Goal: Navigation & Orientation: Find specific page/section

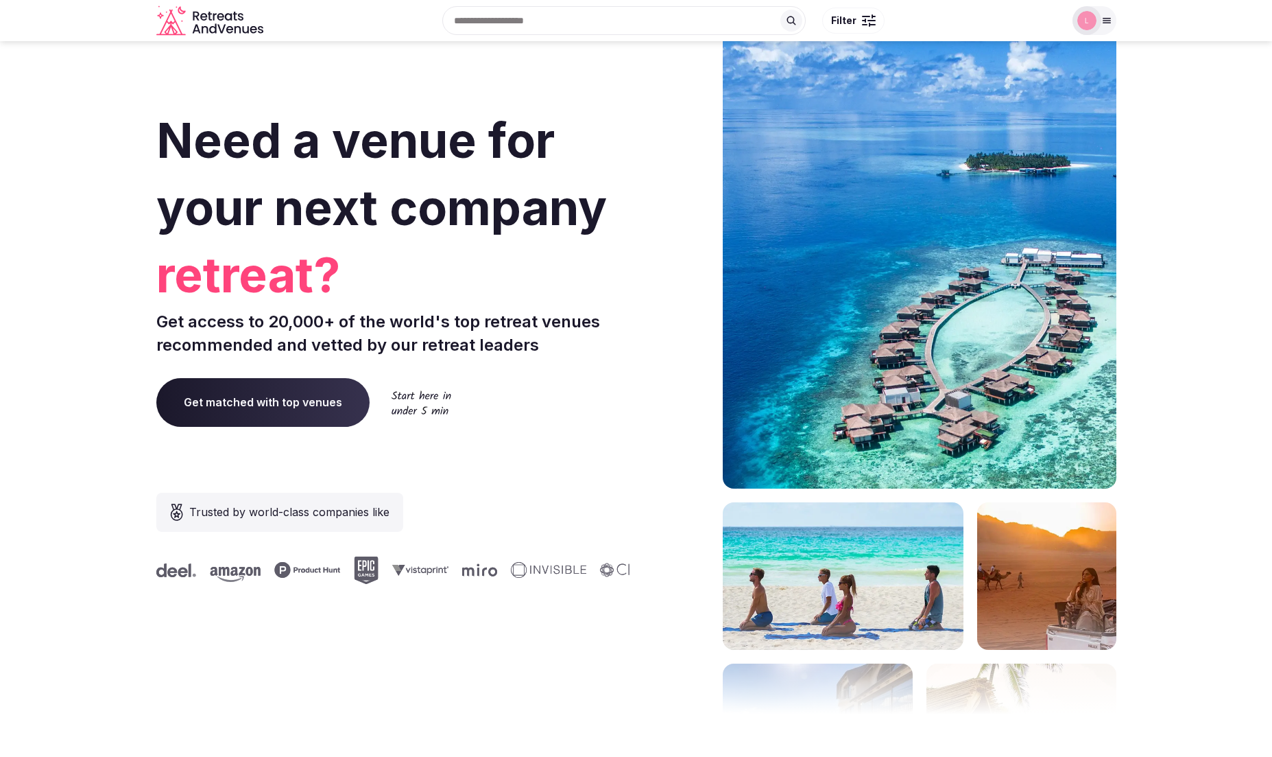
click at [546, 19] on input "text" at bounding box center [624, 20] width 364 height 29
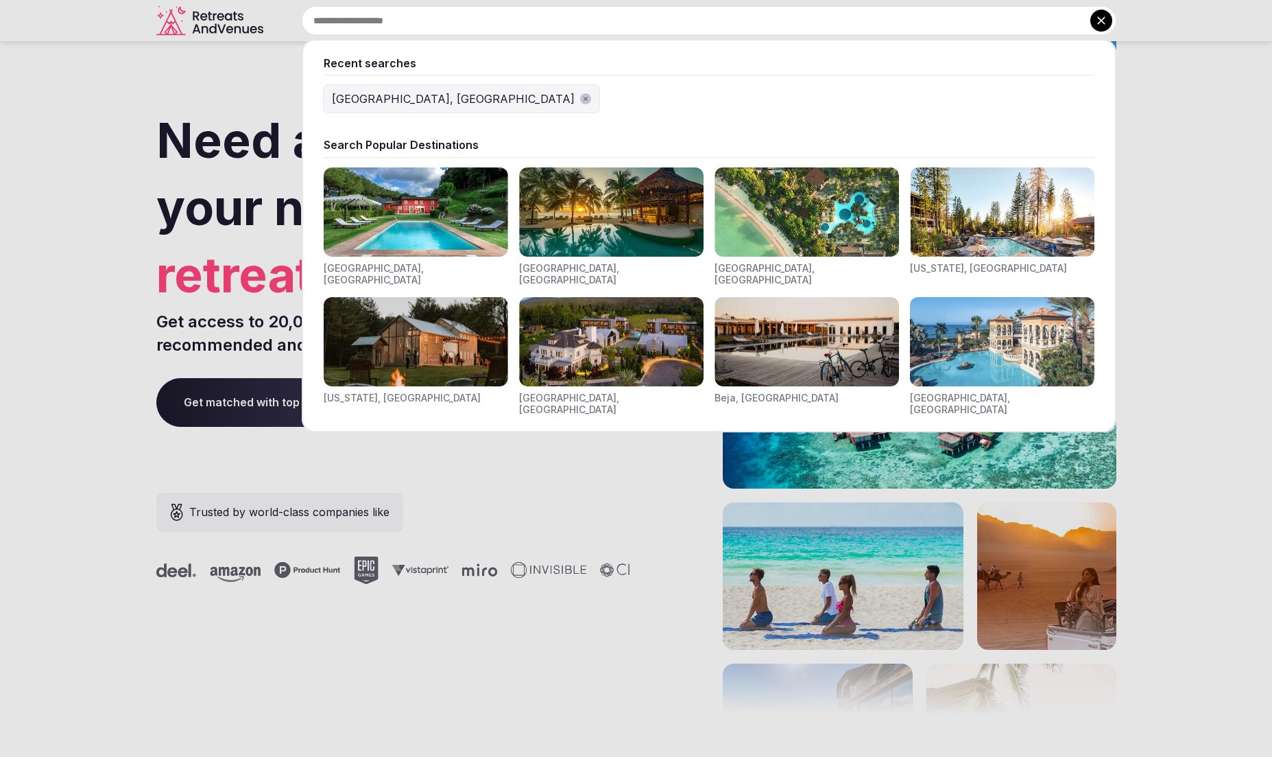
click at [401, 192] on img "Visit venues for Toscana, Italy" at bounding box center [416, 211] width 185 height 89
